Goal: Information Seeking & Learning: Learn about a topic

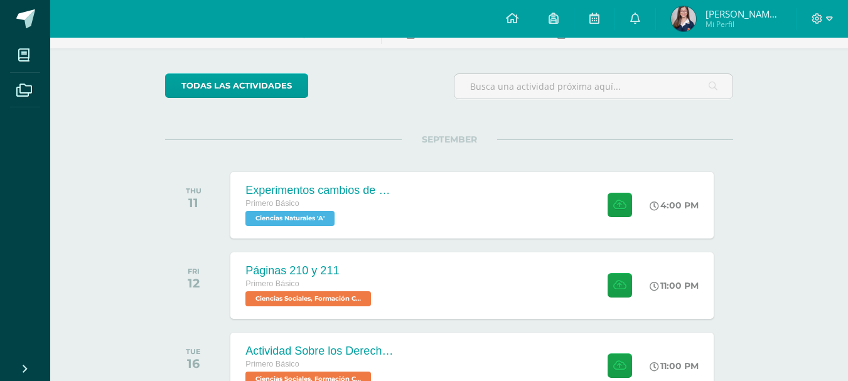
scroll to position [75, 0]
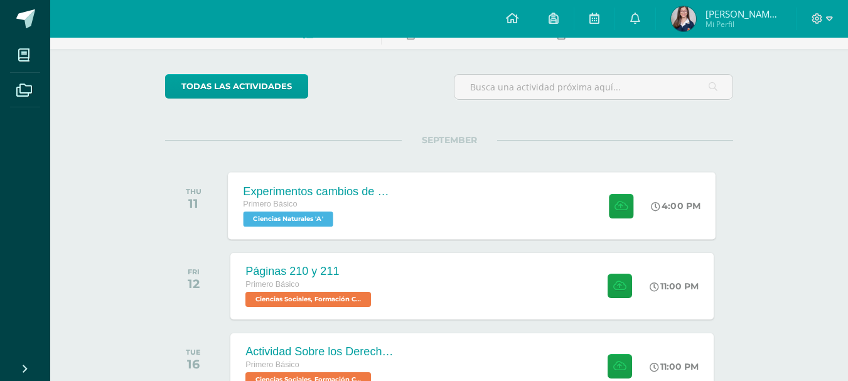
click at [431, 189] on div "Experimentos cambios de estado de la materia Primero Básico Ciencias Naturales …" at bounding box center [471, 205] width 487 height 67
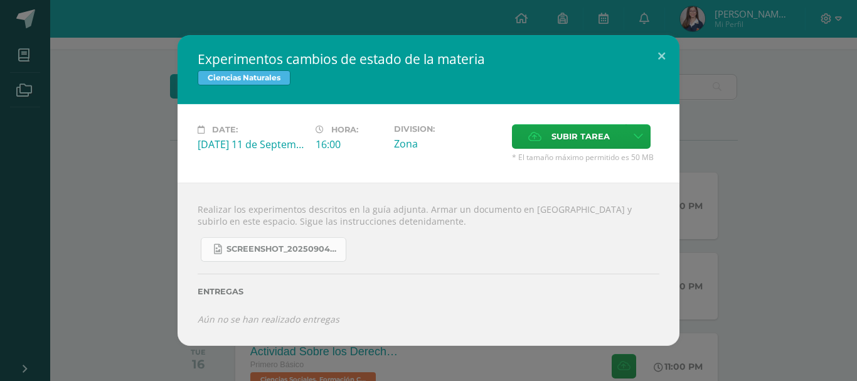
click at [267, 252] on span "Screenshot_20250904_132635_OneDrive.jpg" at bounding box center [282, 249] width 113 height 10
click at [726, 132] on div "Experimentos cambios de estado de la materia Ciencias Naturales Date: [DATE] 11…" at bounding box center [428, 190] width 847 height 311
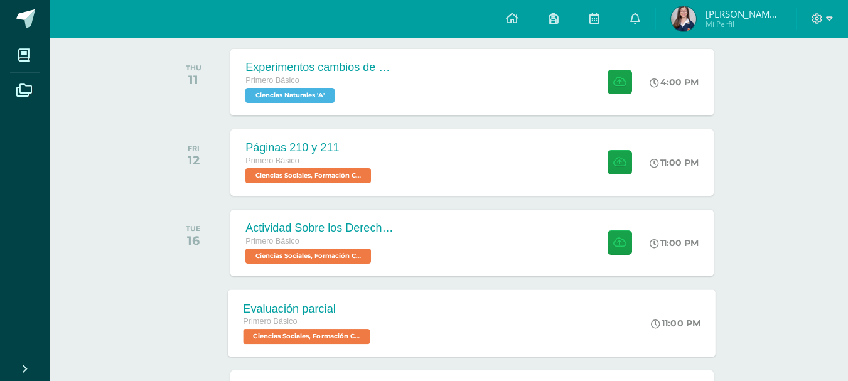
scroll to position [138, 0]
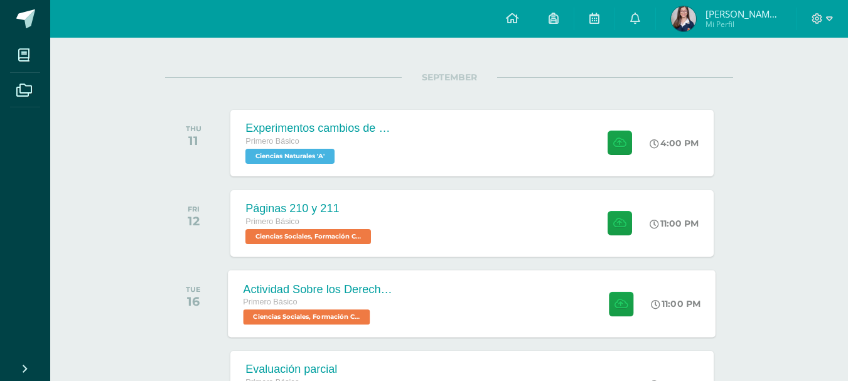
click at [450, 305] on div "Actividad Sobre los Derechos Humanos Primero Básico Ciencias Sociales, Formació…" at bounding box center [471, 303] width 487 height 67
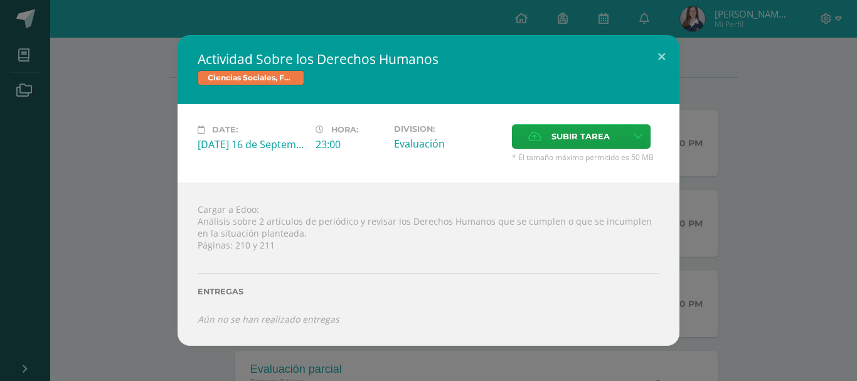
click at [709, 226] on div "Actividad Sobre los Derechos Humanos Ciencias Sociales, Formación Ciudadana e I…" at bounding box center [428, 190] width 847 height 310
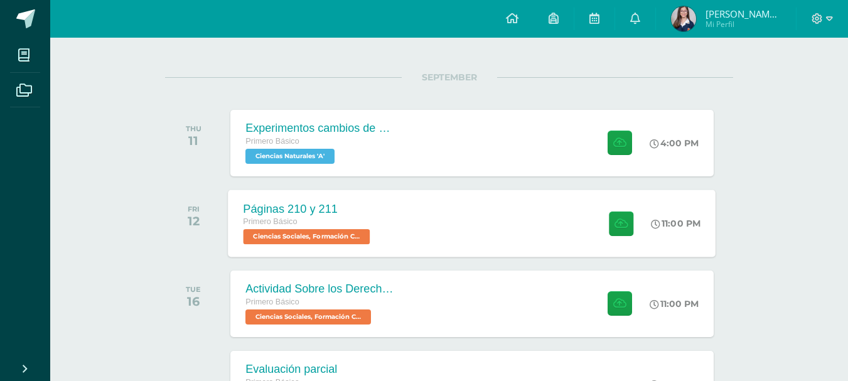
click at [574, 233] on div "Páginas 210 y 211 Primero Básico Ciencias Sociales, Formación Ciudadana e Inter…" at bounding box center [471, 222] width 487 height 67
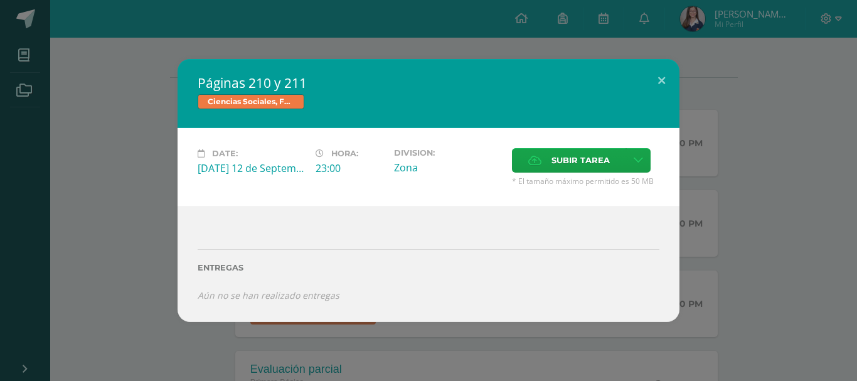
click at [711, 227] on div "Páginas 210 y 211 Ciencias Sociales, Formación Ciudadana e Interculturalidad Da…" at bounding box center [428, 190] width 847 height 262
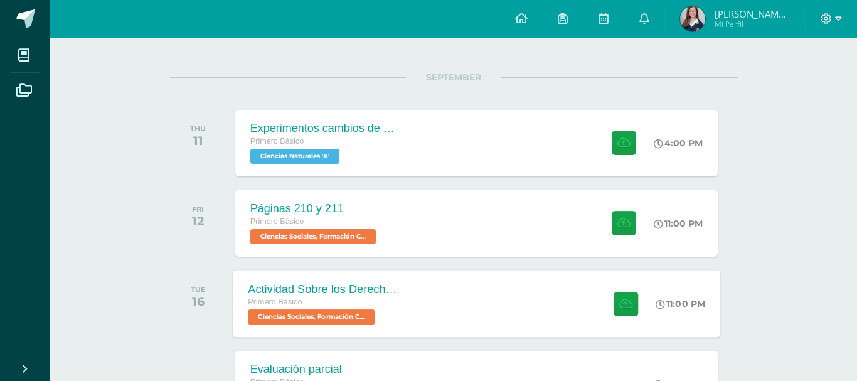
click at [486, 303] on div "Actividad Sobre los Derechos Humanos Primero Básico Ciencias Sociales, Formació…" at bounding box center [476, 303] width 487 height 67
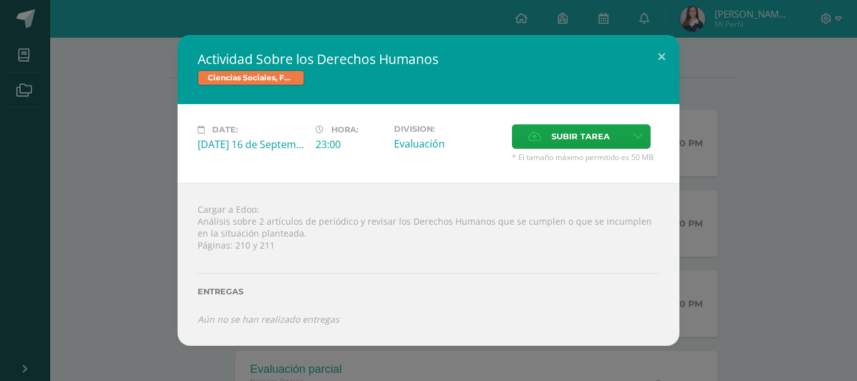
click at [696, 257] on div "Actividad Sobre los Derechos Humanos Ciencias Sociales, Formación Ciudadana e I…" at bounding box center [428, 190] width 847 height 310
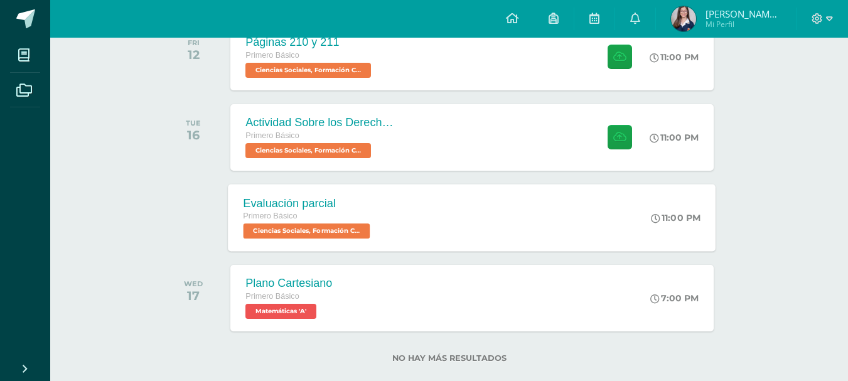
scroll to position [326, 0]
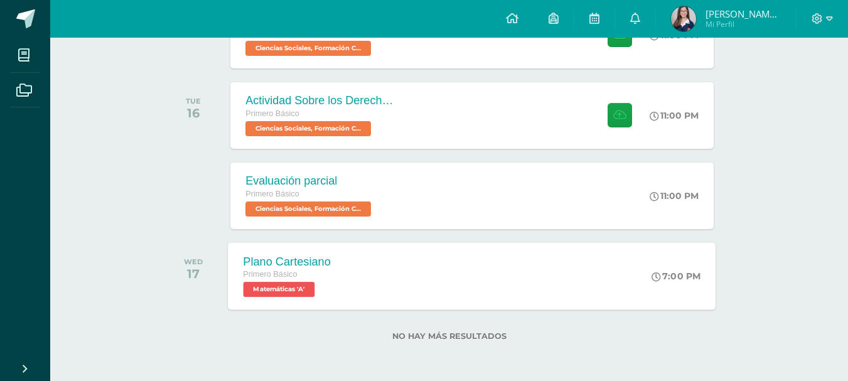
click at [502, 282] on div "Plano Cartesiano Primero Básico Matemáticas 'A' 7:00 PM Plano Cartesiano Matemá…" at bounding box center [471, 275] width 487 height 67
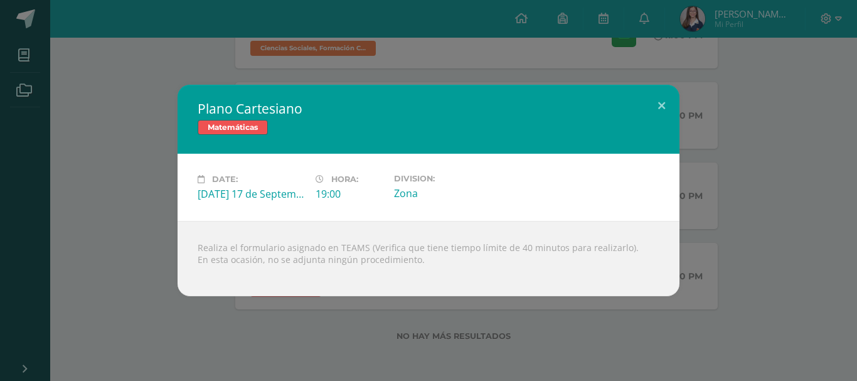
click at [460, 319] on div "Plano Cartesiano Matemáticas Date: [DATE] 17 de September Hora: 19:00 Division:…" at bounding box center [428, 190] width 857 height 381
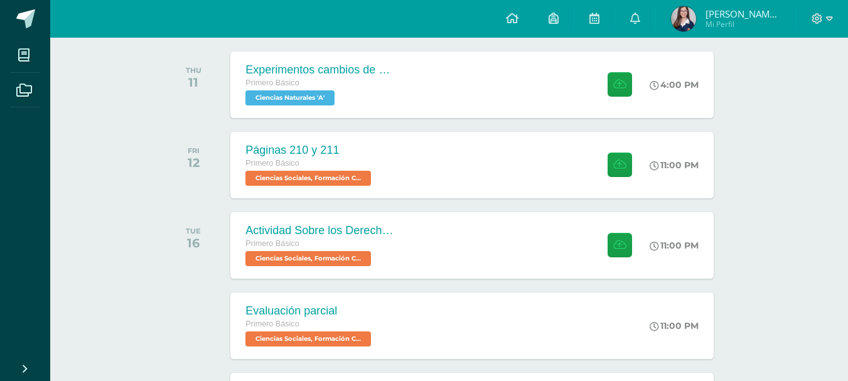
scroll to position [138, 0]
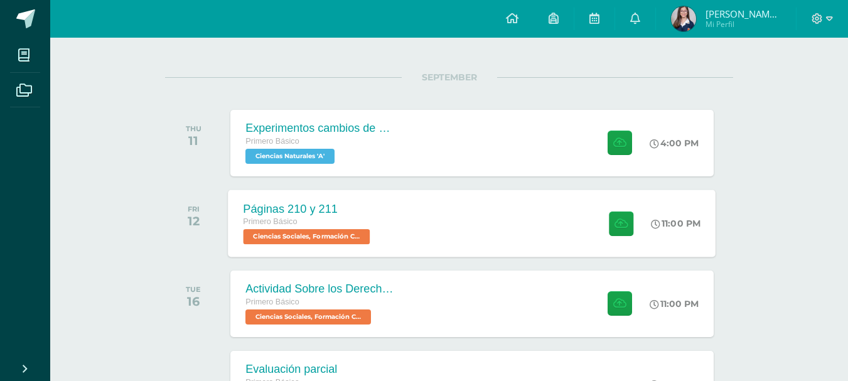
click at [460, 220] on div "Páginas 210 y 211 Primero Básico Ciencias Sociales, Formación Ciudadana e Inter…" at bounding box center [471, 222] width 487 height 67
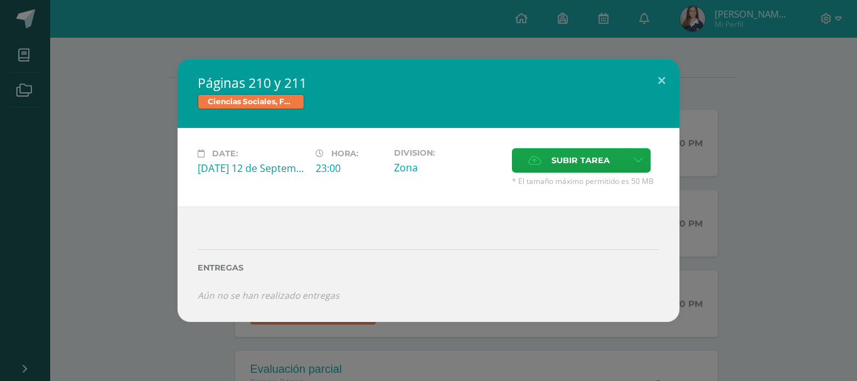
click at [758, 137] on div "Páginas 210 y 211 Ciencias Sociales, Formación Ciudadana e Interculturalidad Da…" at bounding box center [428, 190] width 847 height 262
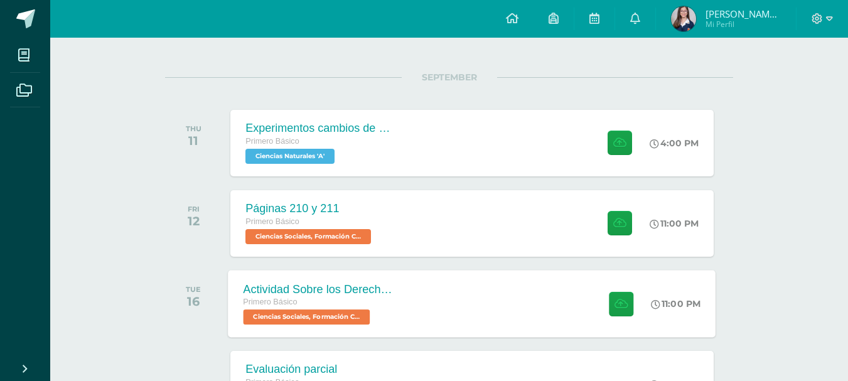
click at [479, 300] on div "Actividad Sobre los Derechos Humanos Primero Básico Ciencias Sociales, Formació…" at bounding box center [471, 303] width 487 height 67
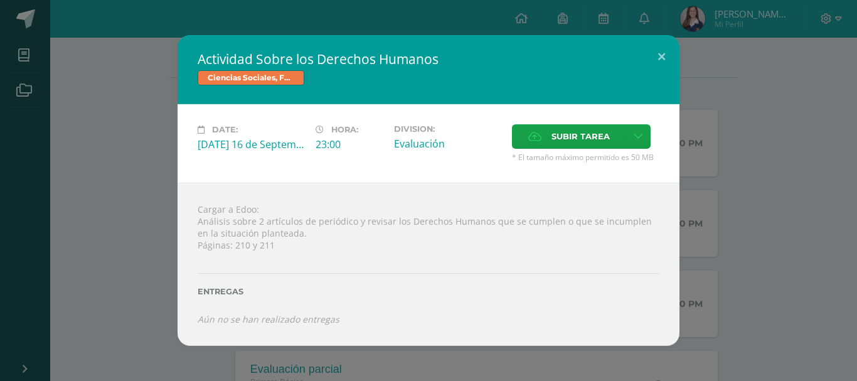
click at [708, 248] on div "Actividad Sobre los Derechos Humanos Ciencias Sociales, Formación Ciudadana e I…" at bounding box center [428, 190] width 847 height 310
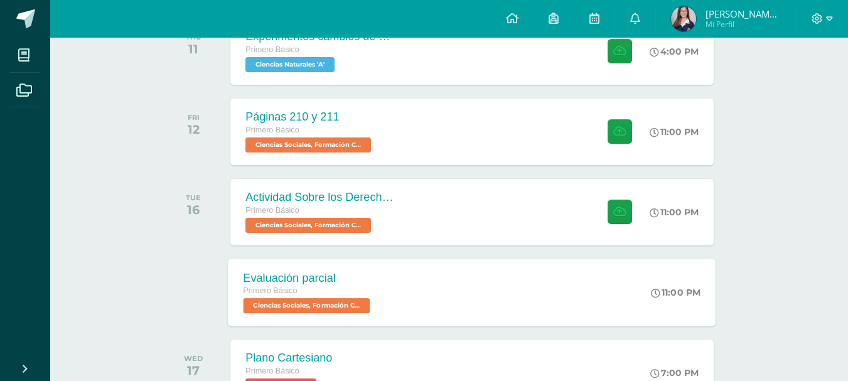
scroll to position [201, 0]
